Goal: Transaction & Acquisition: Subscribe to service/newsletter

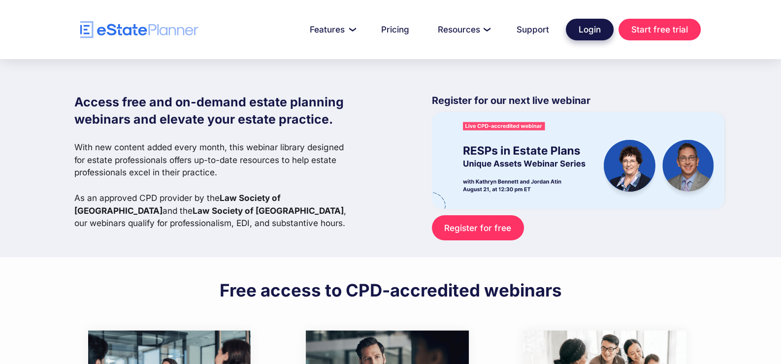
click at [583, 35] on link "Login" at bounding box center [590, 30] width 48 height 22
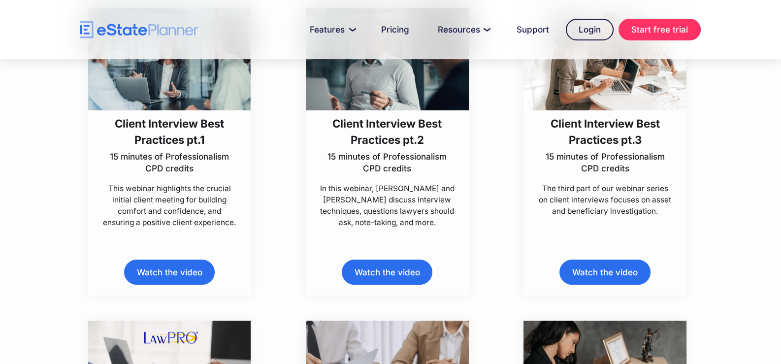
scroll to position [345, 0]
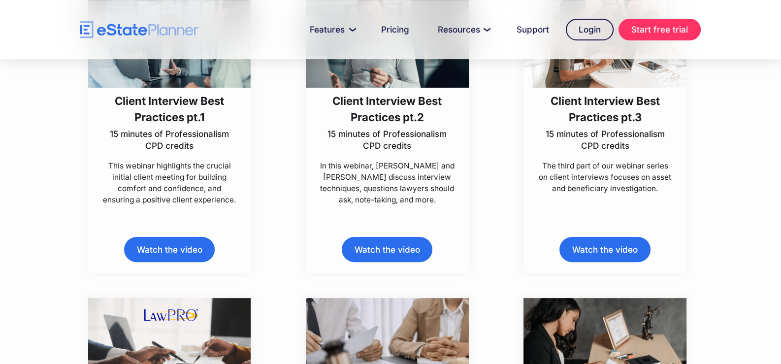
click at [185, 243] on link "Watch the video" at bounding box center [169, 249] width 91 height 25
click at [706, 187] on div "Client Interview Best Practices pt.3 15 minutes of Professionalism CPD credits …" at bounding box center [605, 129] width 218 height 287
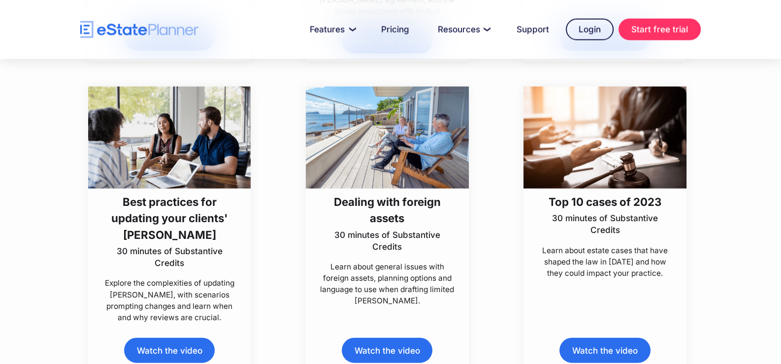
scroll to position [2710, 0]
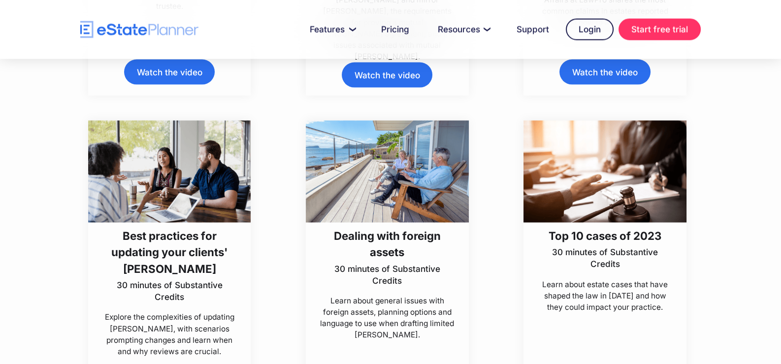
click at [450, 217] on img at bounding box center [387, 172] width 163 height 102
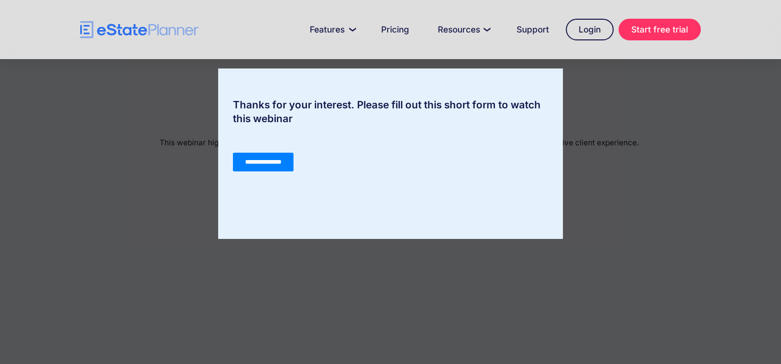
click at [256, 163] on input "**********" at bounding box center [263, 162] width 61 height 19
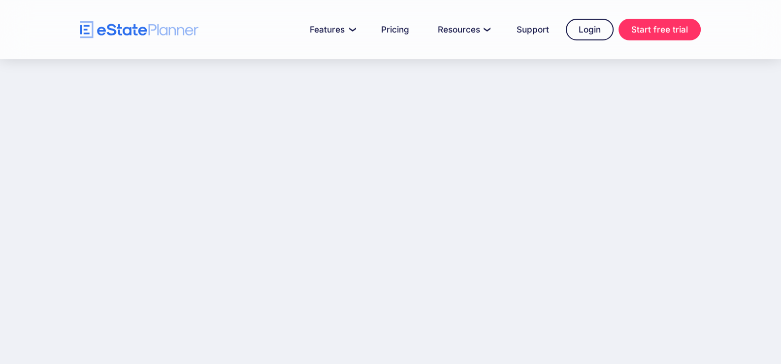
scroll to position [158, 0]
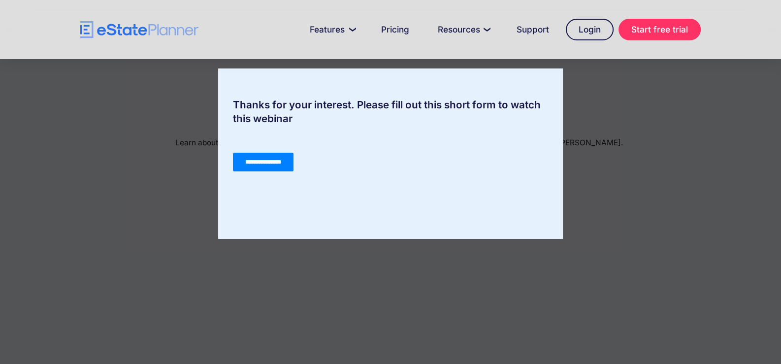
click at [286, 160] on input "**********" at bounding box center [263, 162] width 61 height 19
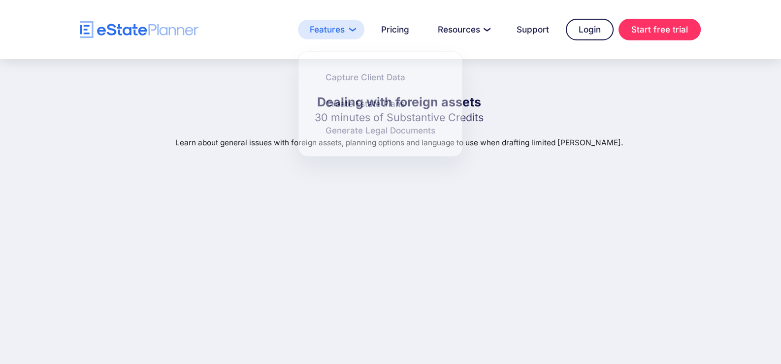
click at [352, 29] on link "Features" at bounding box center [331, 30] width 67 height 20
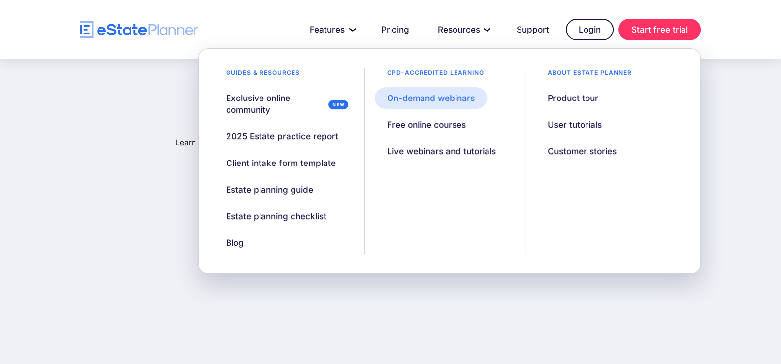
click at [447, 100] on div "On-demand webinars" at bounding box center [431, 98] width 88 height 12
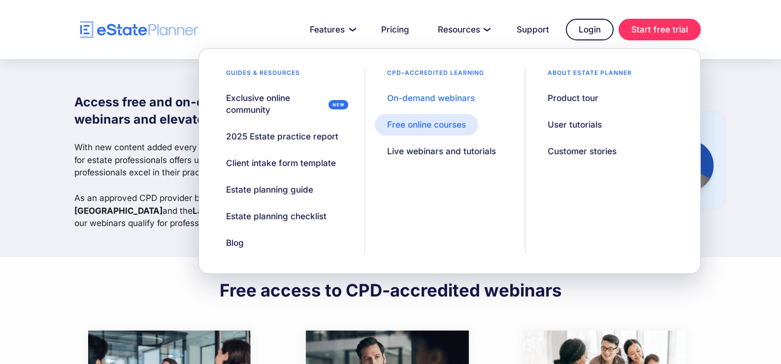
click at [442, 123] on div "Free online courses" at bounding box center [426, 125] width 79 height 12
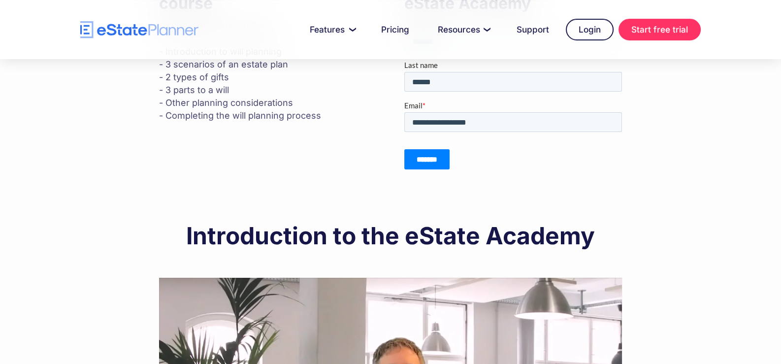
scroll to position [238, 0]
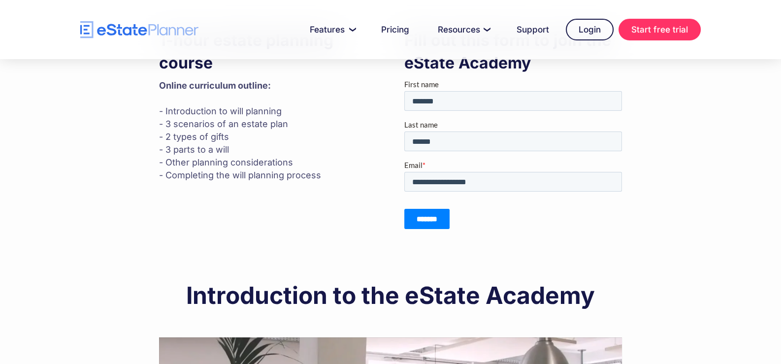
click at [445, 213] on input "*******" at bounding box center [426, 219] width 45 height 20
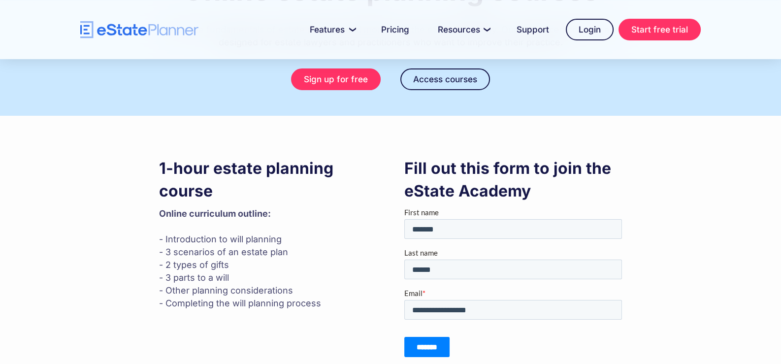
scroll to position [91, 0]
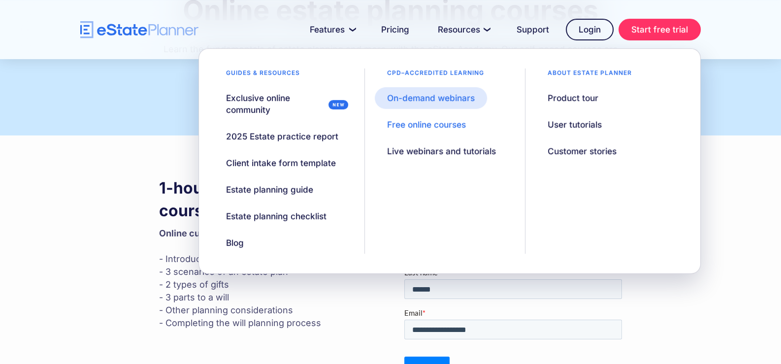
click at [463, 98] on div "On-demand webinars" at bounding box center [431, 98] width 88 height 12
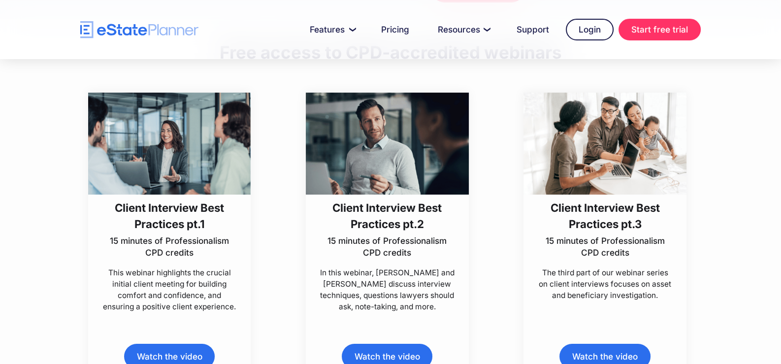
scroll to position [246, 0]
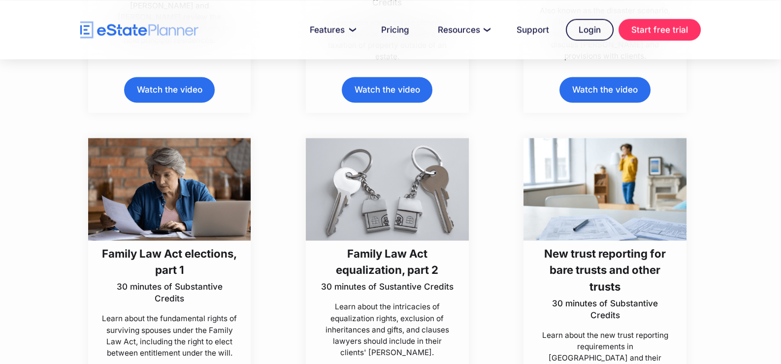
scroll to position [2069, 0]
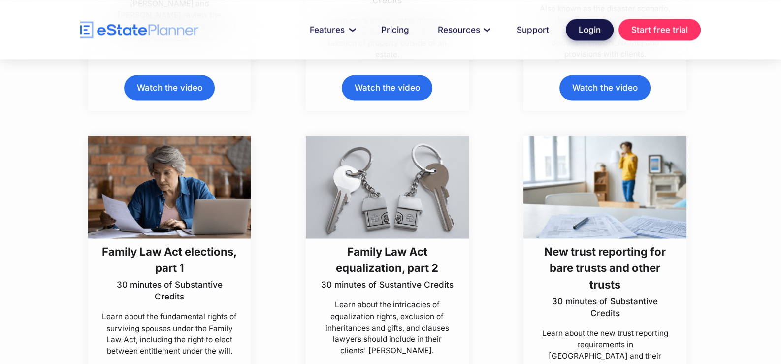
click at [589, 28] on link "Login" at bounding box center [590, 30] width 48 height 22
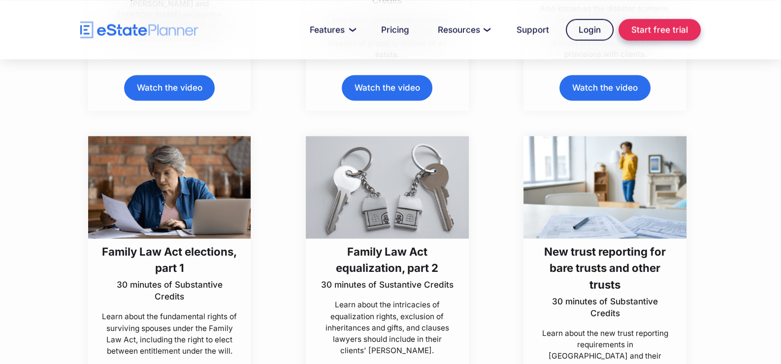
click at [633, 33] on link "Start free trial" at bounding box center [660, 30] width 82 height 22
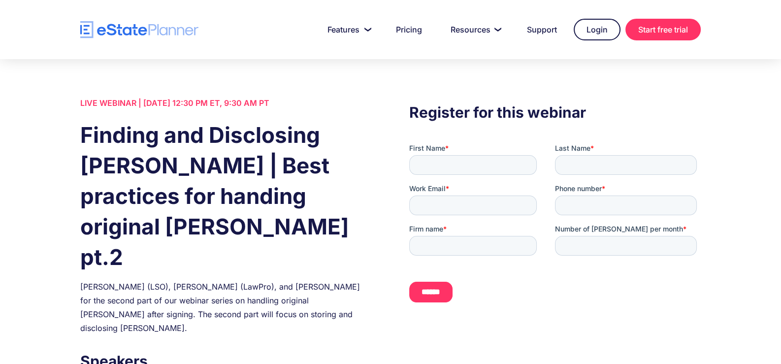
click at [456, 176] on fieldset "First Name * Last Name *" at bounding box center [555, 163] width 292 height 40
click at [461, 163] on input "First Name *" at bounding box center [473, 165] width 128 height 20
click at [581, 28] on link "Login" at bounding box center [597, 30] width 47 height 22
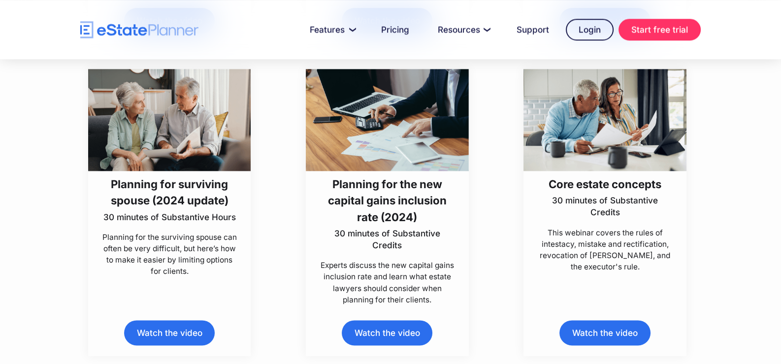
scroll to position [1429, 0]
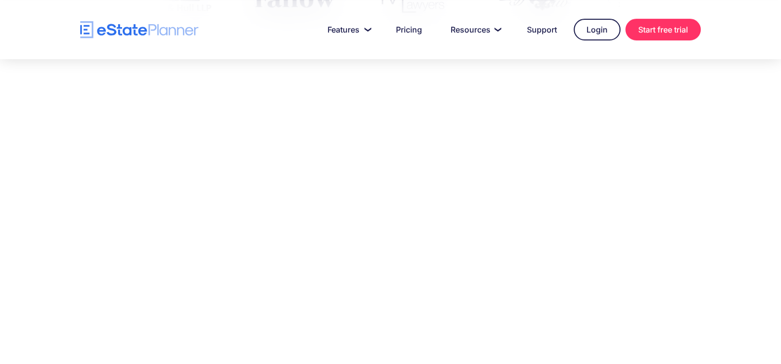
scroll to position [492, 0]
click at [672, 187] on div at bounding box center [390, 196] width 781 height 329
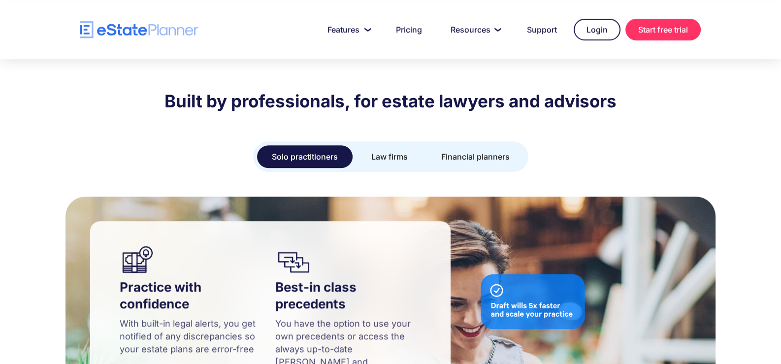
scroll to position [837, 0]
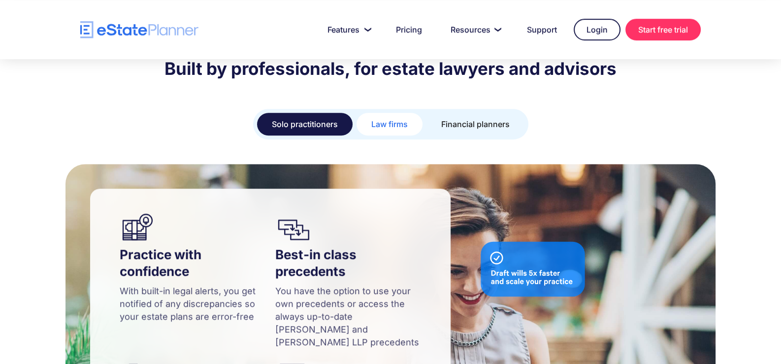
click at [384, 117] on div "Law firms" at bounding box center [389, 124] width 36 height 14
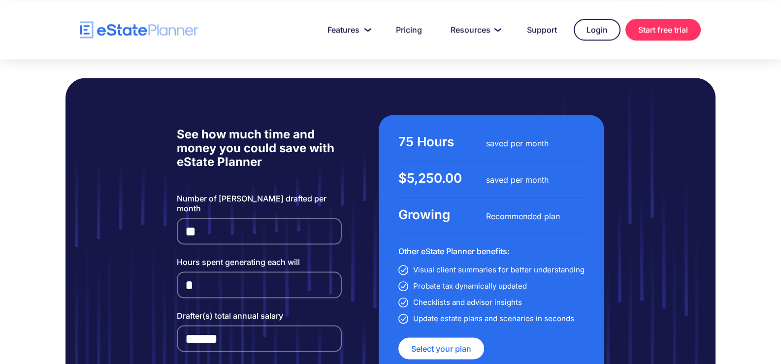
scroll to position [2316, 0]
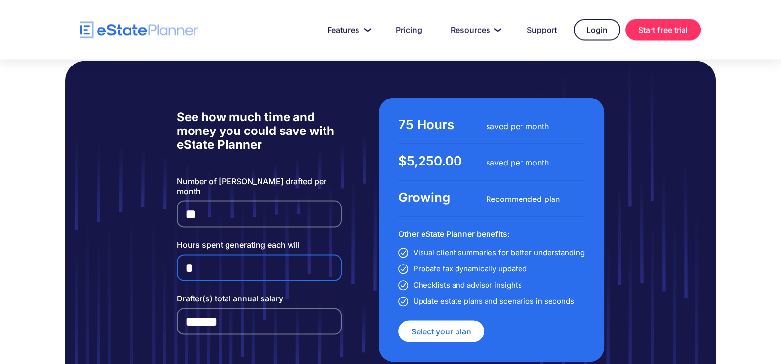
drag, startPoint x: 217, startPoint y: 235, endPoint x: 157, endPoint y: 237, distance: 59.6
click at [157, 237] on div "See how much time and money you could save with eState Planner Number of wills …" at bounding box center [391, 230] width 650 height 338
type input "*"
drag, startPoint x: 262, startPoint y: 284, endPoint x: -188, endPoint y: 284, distance: 449.3
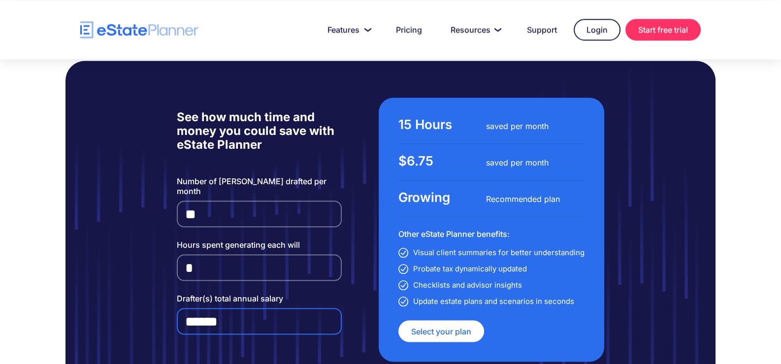
type input "*"
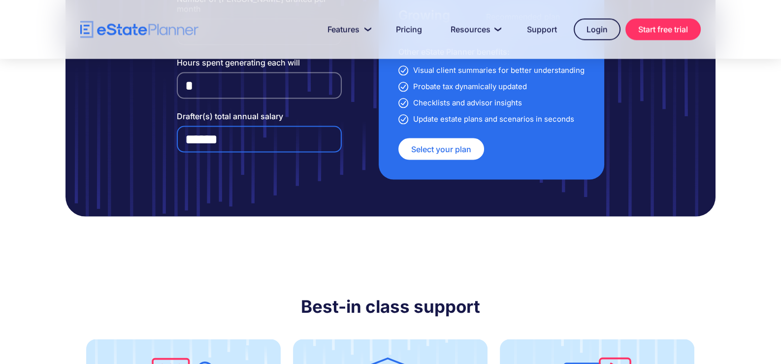
scroll to position [2414, 0]
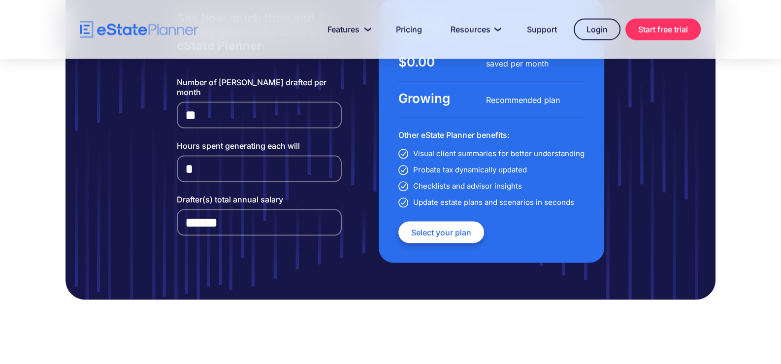
click at [451, 222] on link "Select your plan" at bounding box center [442, 233] width 86 height 22
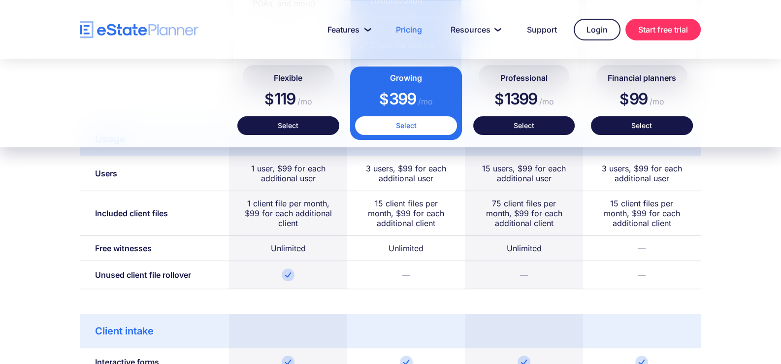
scroll to position [591, 0]
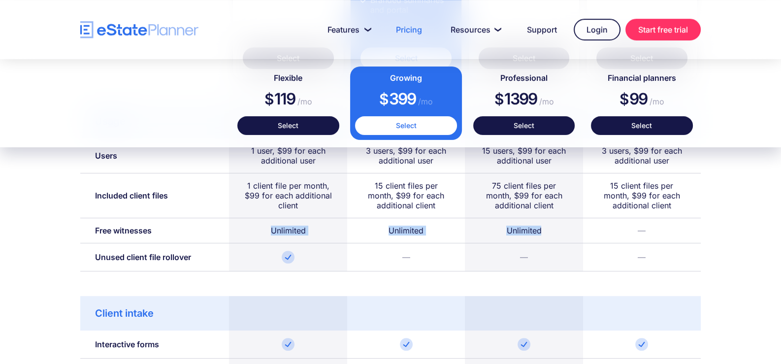
drag, startPoint x: 551, startPoint y: 234, endPoint x: 220, endPoint y: 230, distance: 331.1
click at [220, 230] on div "Free witnesses Unlimited Unlimited Unlimited —" at bounding box center [390, 230] width 621 height 25
click at [410, 219] on div "Unlimited" at bounding box center [406, 230] width 118 height 25
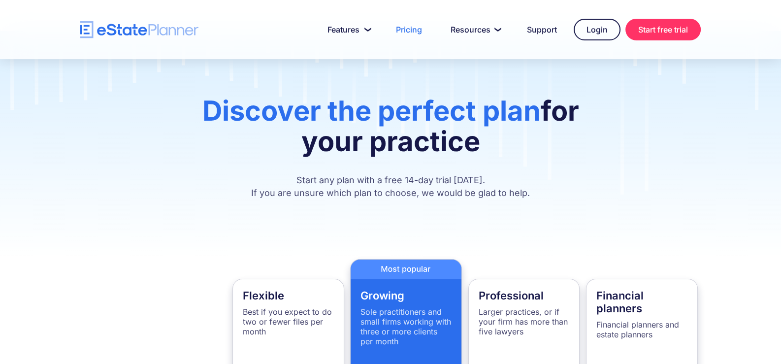
scroll to position [0, 0]
